Goal: Task Accomplishment & Management: Manage account settings

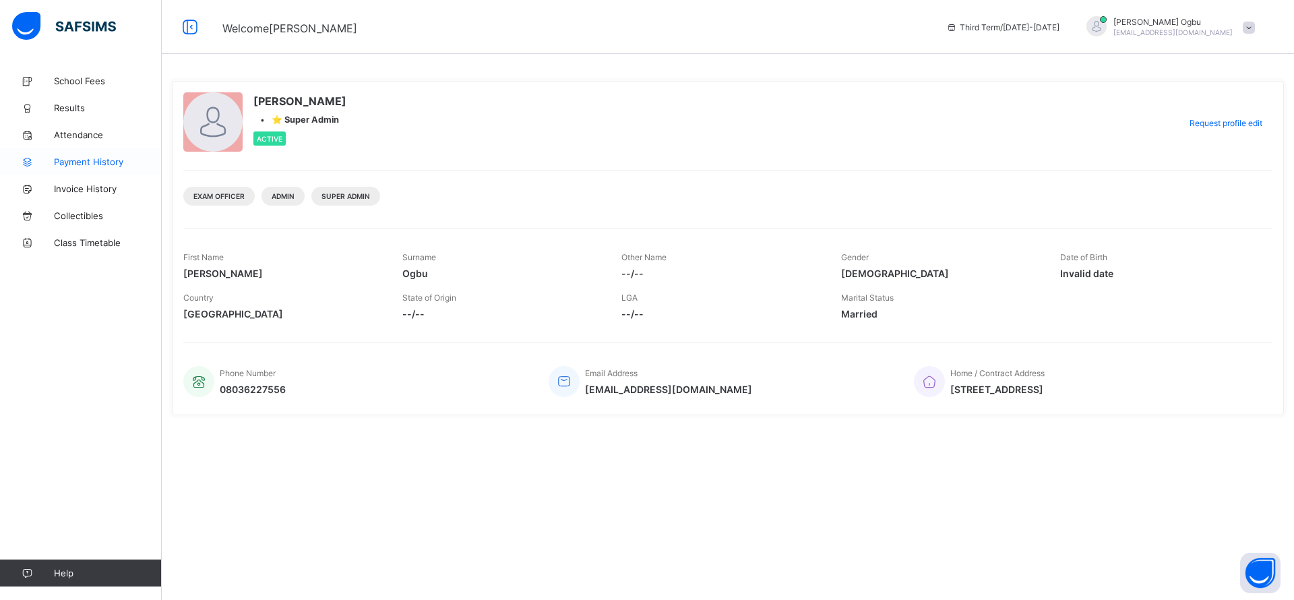
click at [75, 158] on span "Payment History" at bounding box center [108, 161] width 108 height 11
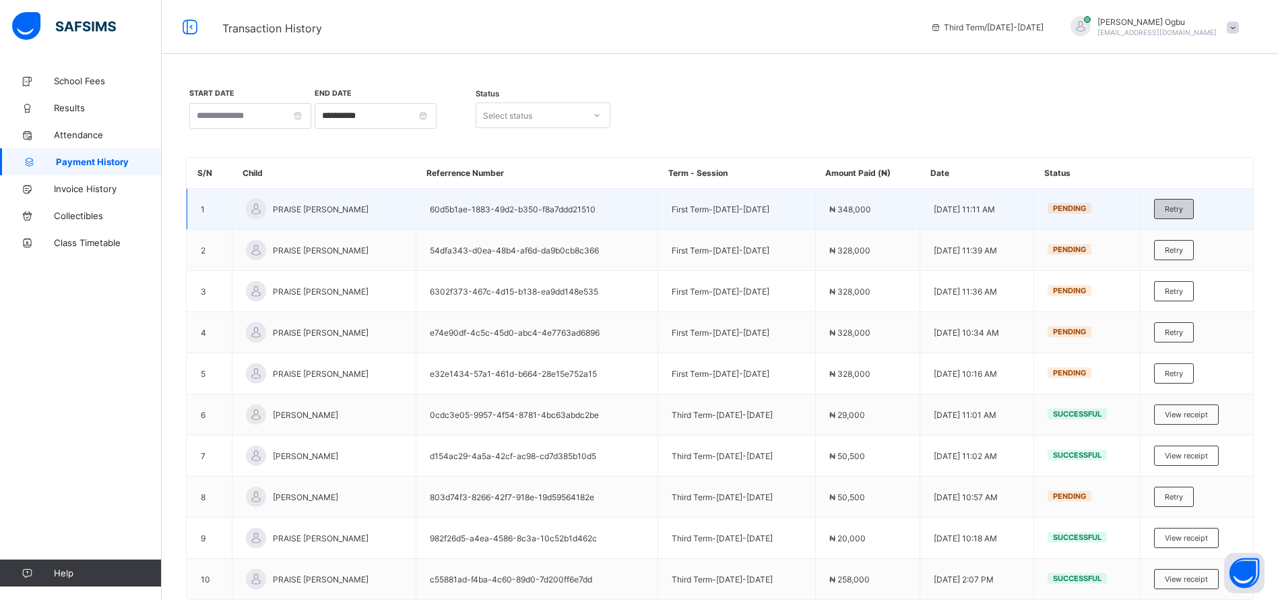
click at [1194, 211] on div "Retry" at bounding box center [1174, 209] width 40 height 20
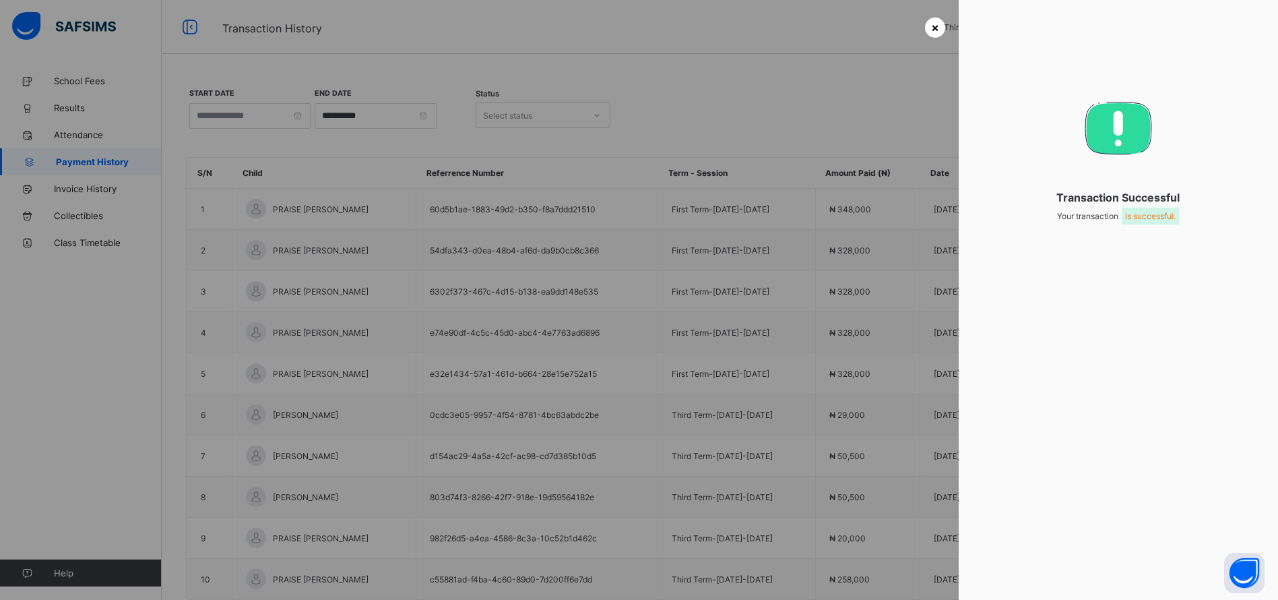
click at [935, 31] on span "×" at bounding box center [935, 27] width 8 height 14
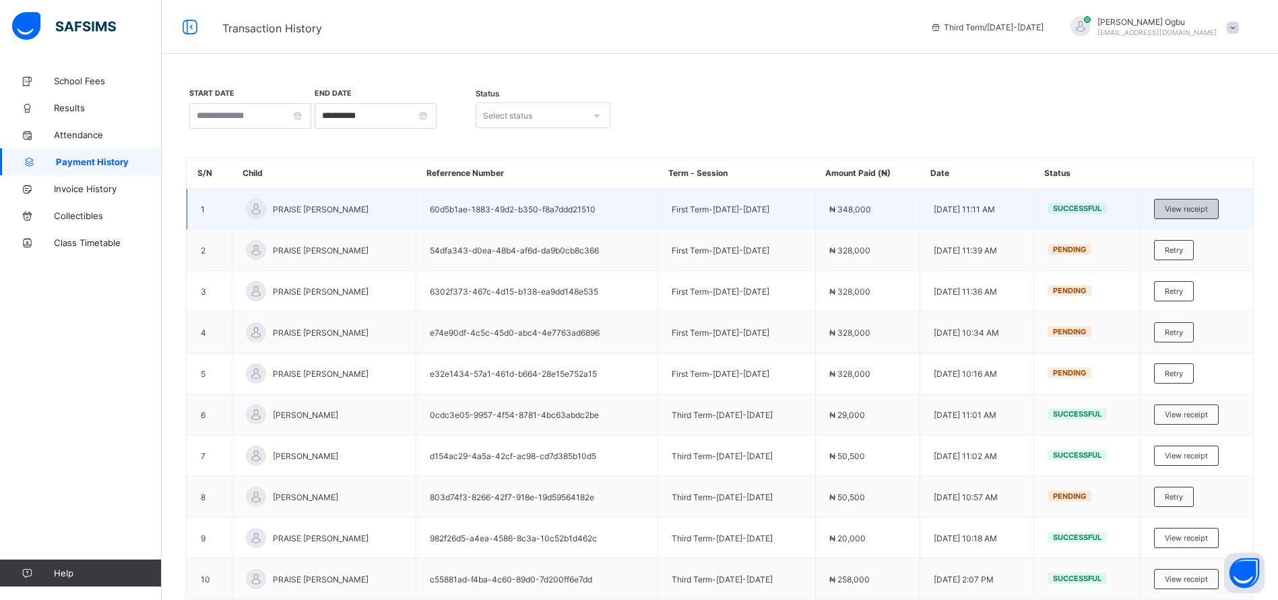
click at [1207, 201] on div "View receipt" at bounding box center [1186, 209] width 65 height 20
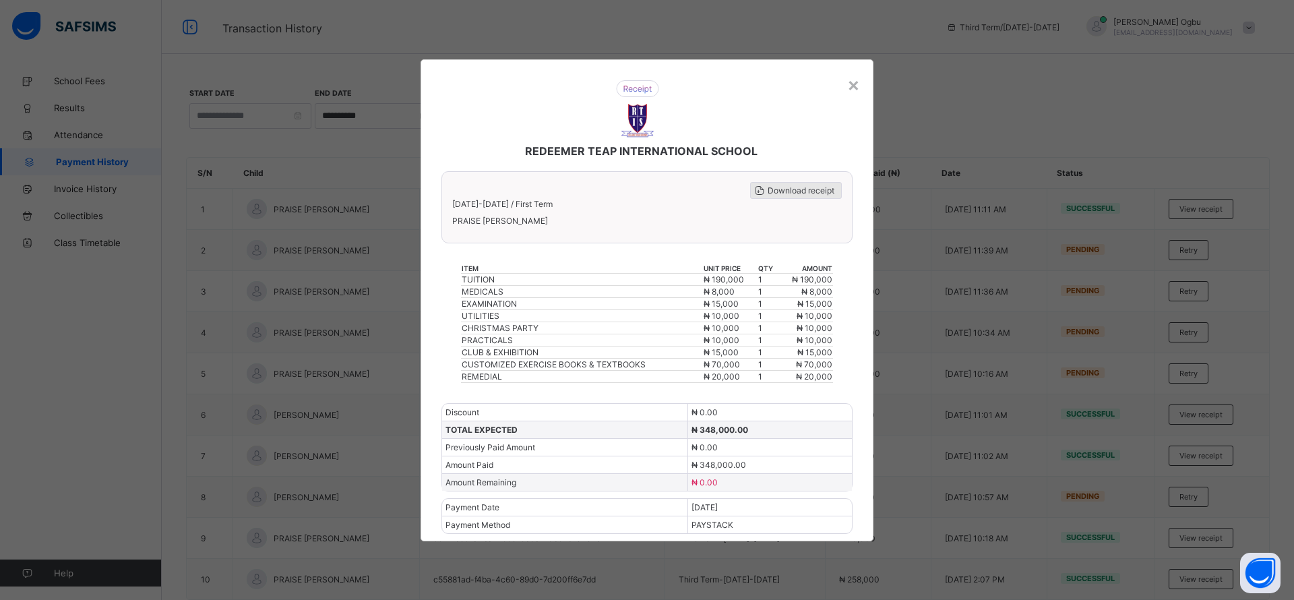
click at [788, 191] on span "Download receipt" at bounding box center [800, 190] width 67 height 10
click at [852, 89] on div "×" at bounding box center [853, 84] width 13 height 23
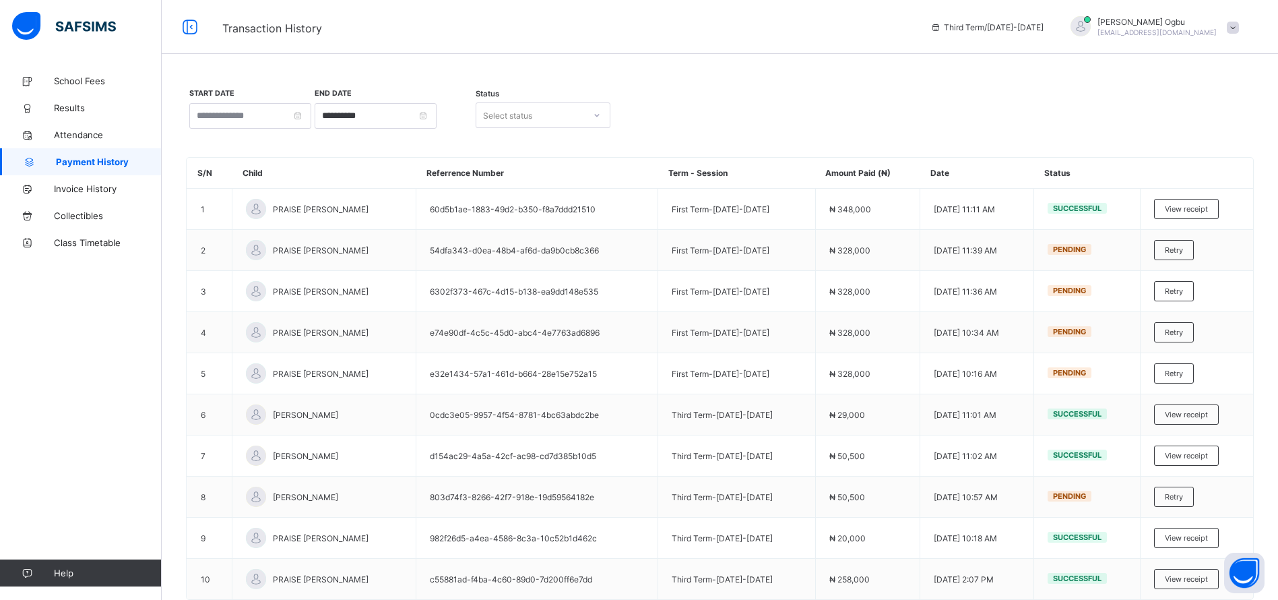
click at [1239, 30] on span at bounding box center [1233, 28] width 12 height 12
click at [1198, 143] on li "Logout" at bounding box center [1195, 133] width 100 height 26
